Goal: Information Seeking & Learning: Learn about a topic

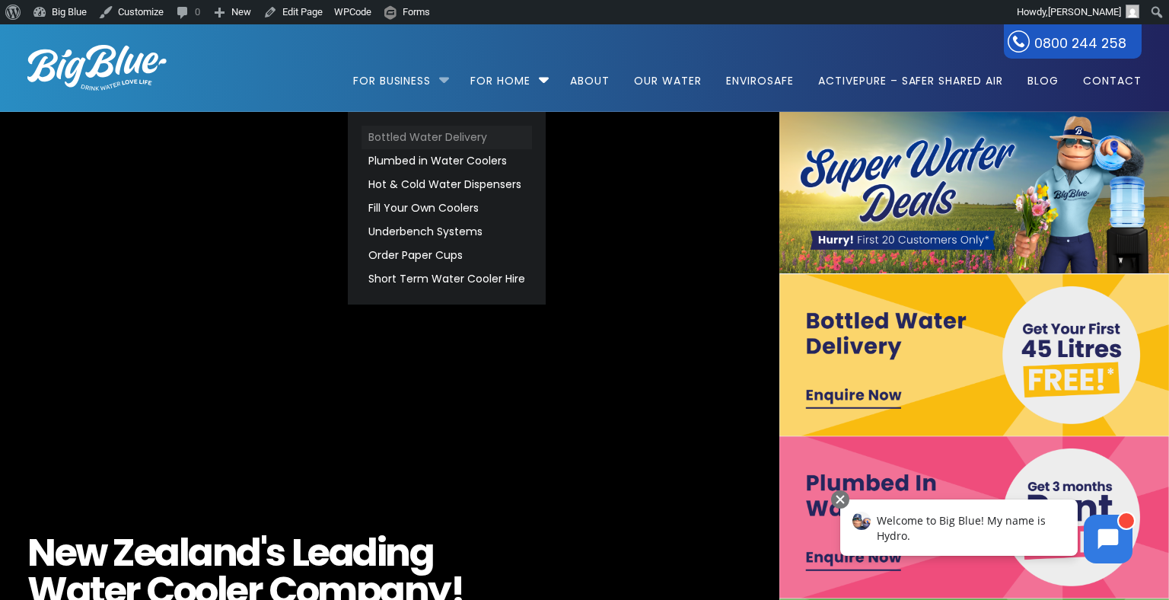
click at [438, 137] on link "Bottled Water Delivery" at bounding box center [447, 138] width 171 height 24
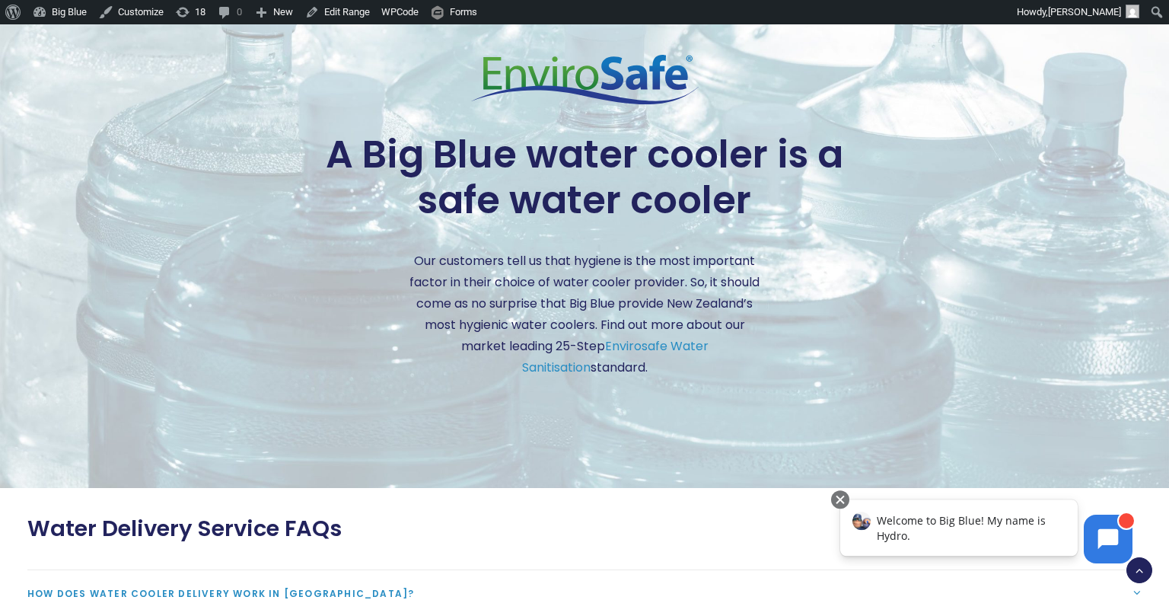
scroll to position [3858, 0]
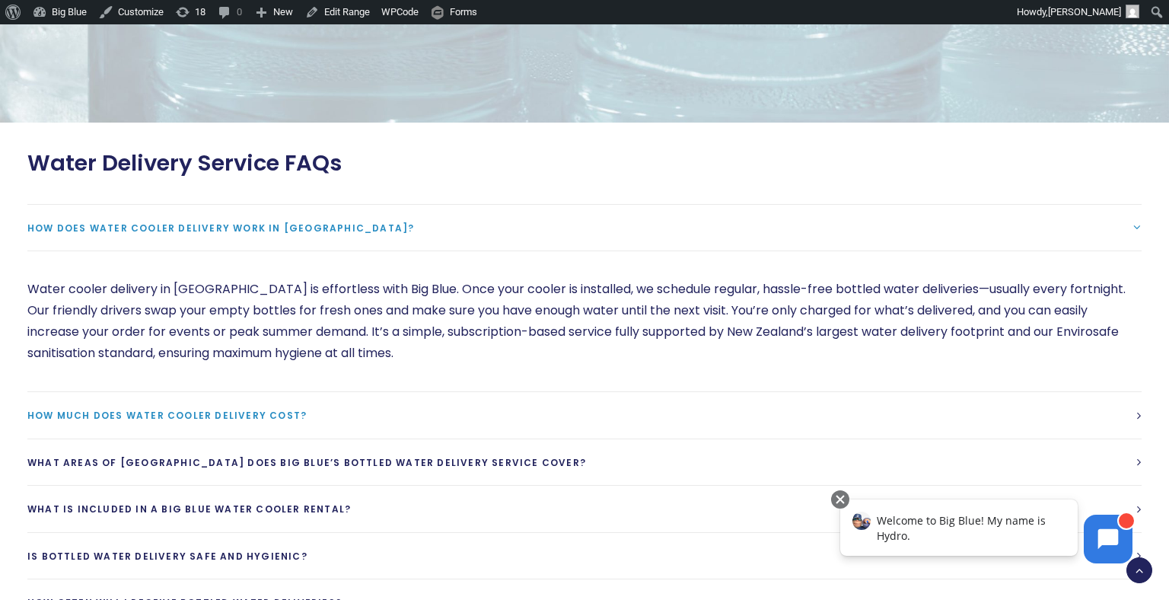
click at [237, 409] on span "How much does water cooler delivery cost?" at bounding box center [166, 415] width 279 height 13
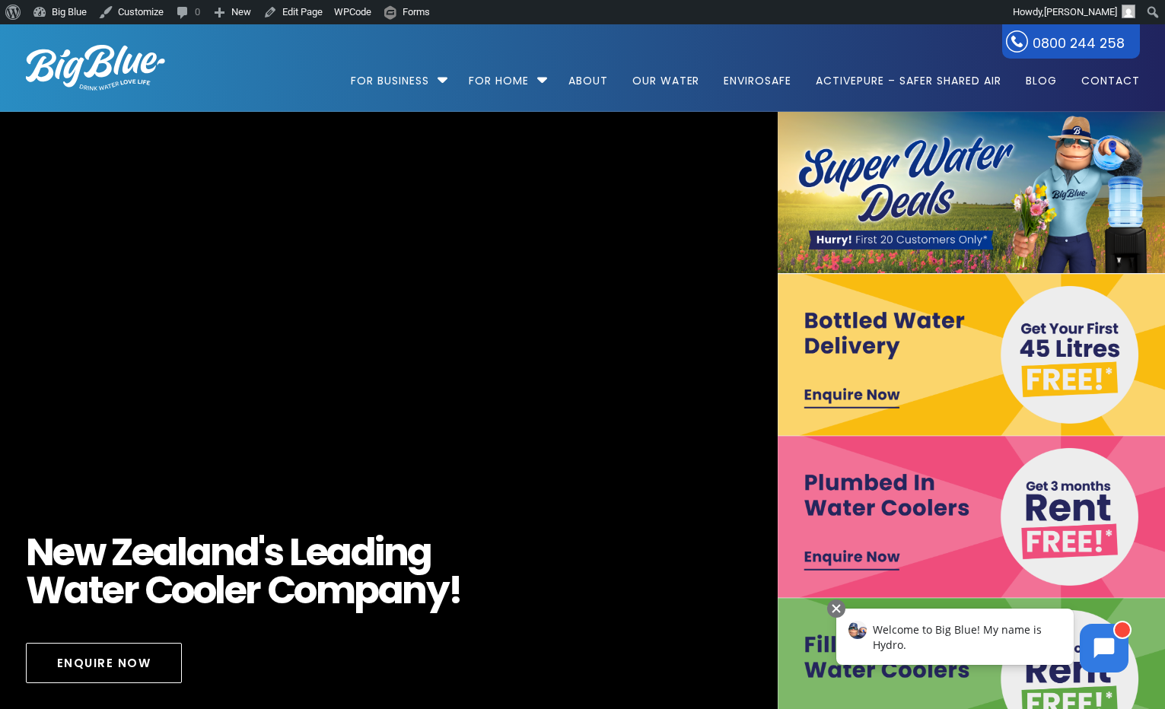
click at [914, 317] on img at bounding box center [973, 355] width 390 height 162
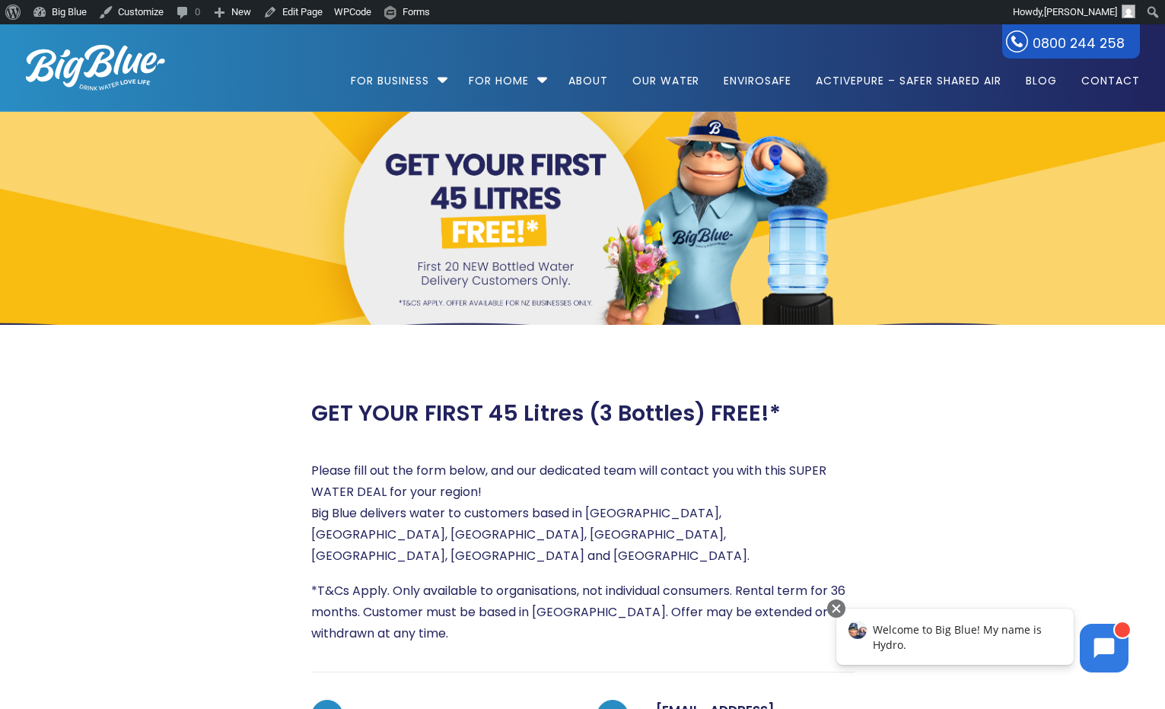
click at [113, 60] on img at bounding box center [95, 68] width 139 height 46
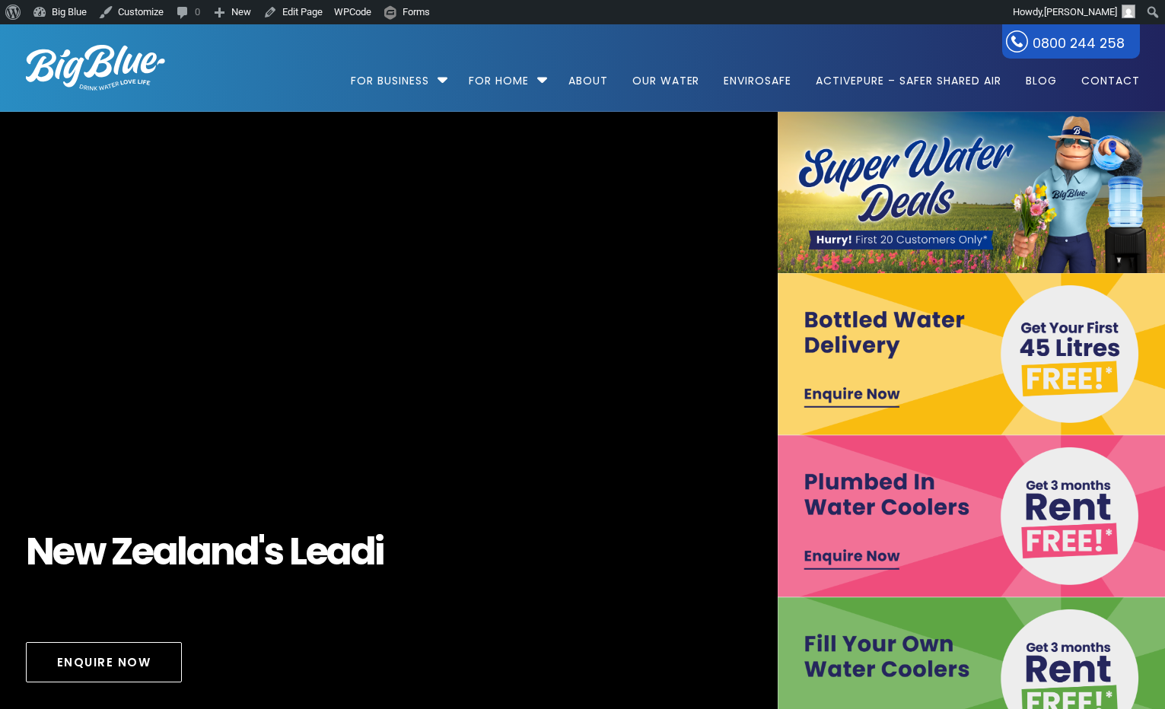
click at [908, 464] on img at bounding box center [973, 516] width 390 height 162
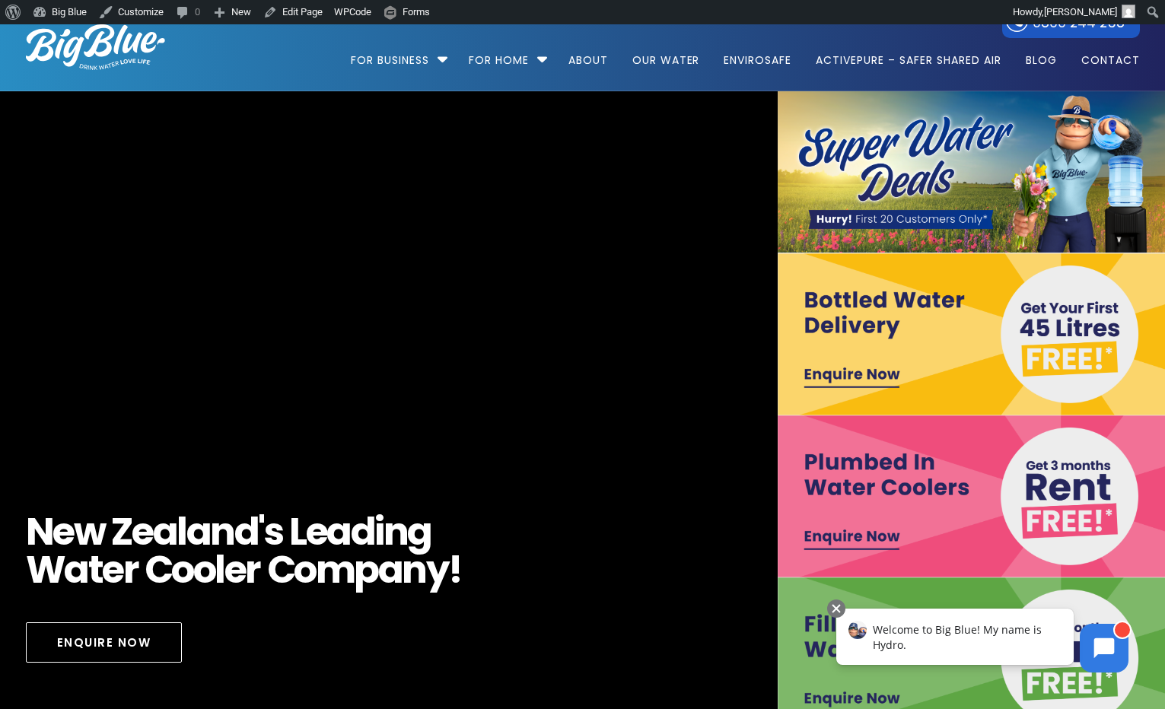
click at [805, 633] on img at bounding box center [973, 659] width 390 height 162
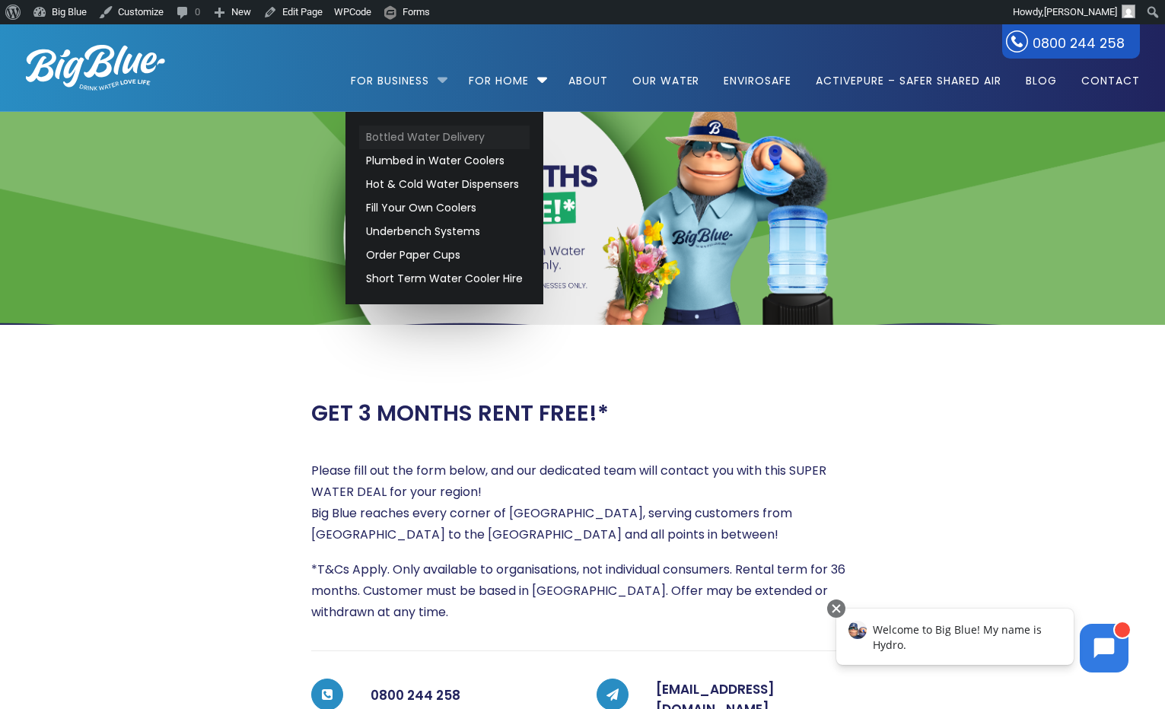
click at [408, 138] on link "Bottled Water Delivery" at bounding box center [444, 138] width 171 height 24
